Goal: Navigation & Orientation: Find specific page/section

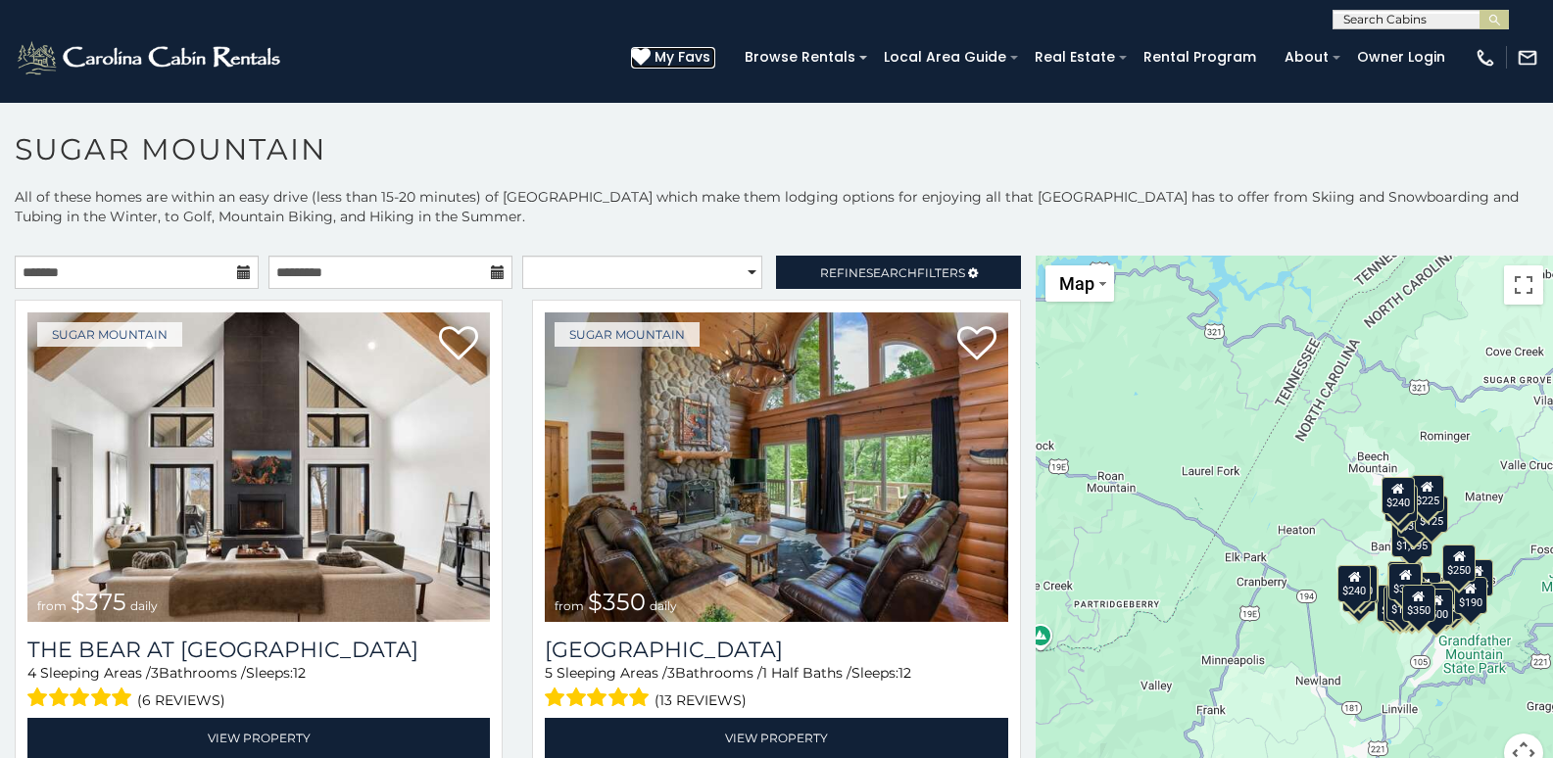
click at [710, 64] on span "My Favs" at bounding box center [682, 57] width 56 height 21
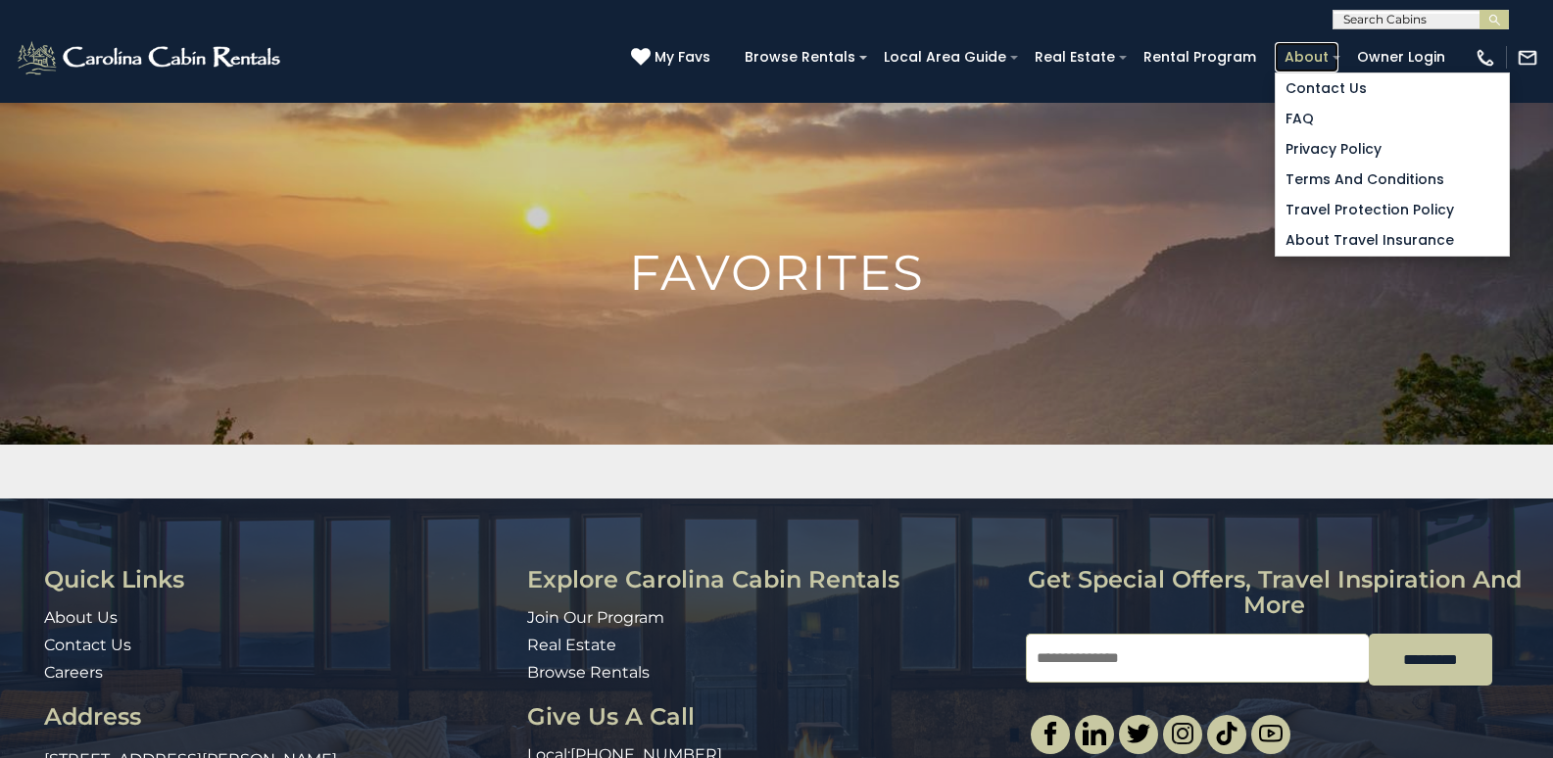
click at [1285, 64] on link "About" at bounding box center [1307, 57] width 64 height 30
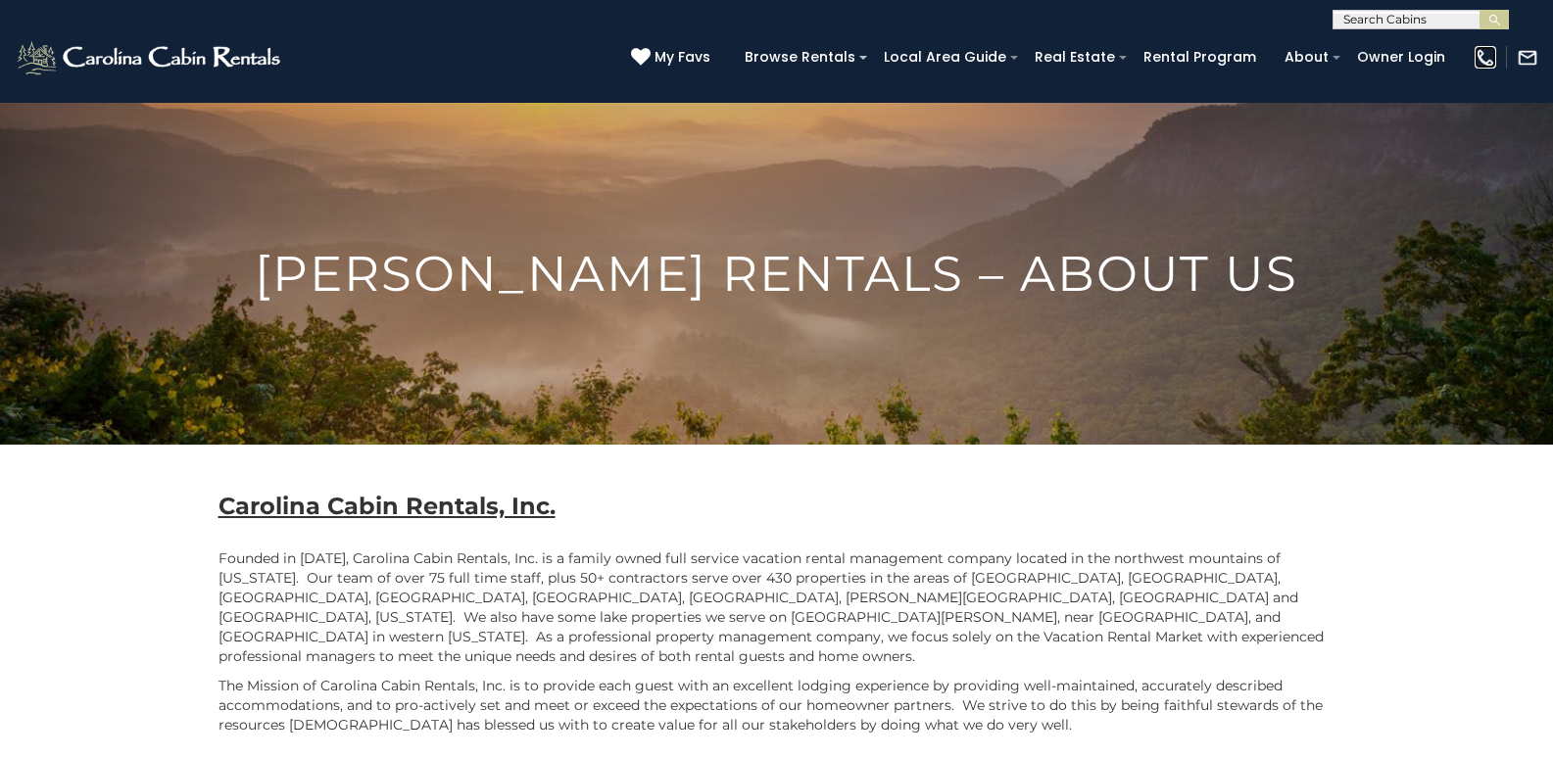
click at [1488, 55] on img at bounding box center [1485, 58] width 22 height 22
